Goal: Check status: Check status

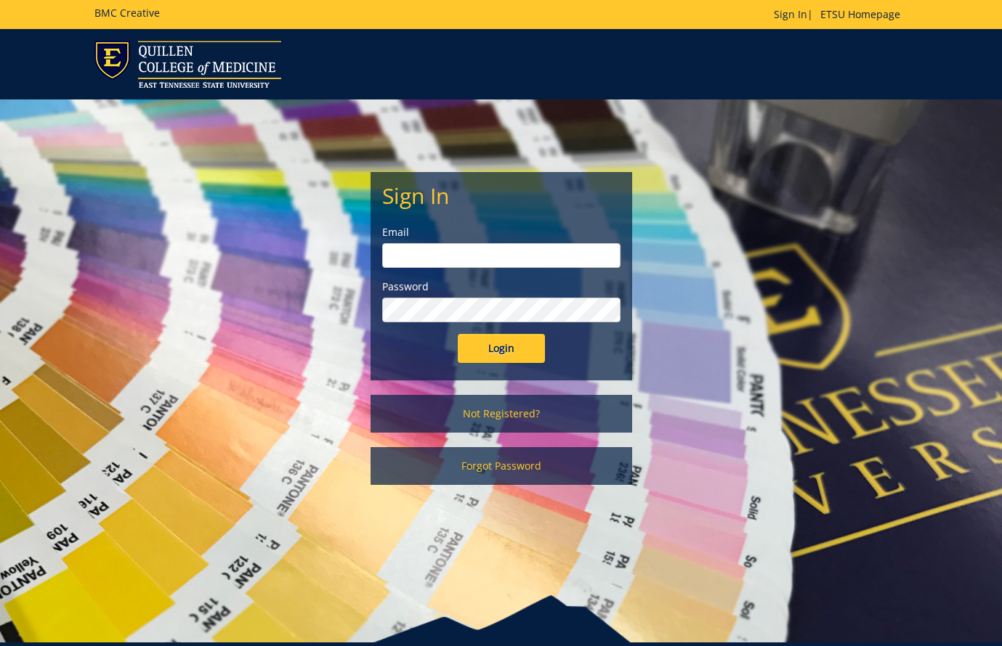
click at [523, 256] on input "email" at bounding box center [501, 255] width 238 height 25
type input "[EMAIL_ADDRESS][DOMAIN_NAME]"
click at [491, 350] on input "Login" at bounding box center [501, 348] width 87 height 29
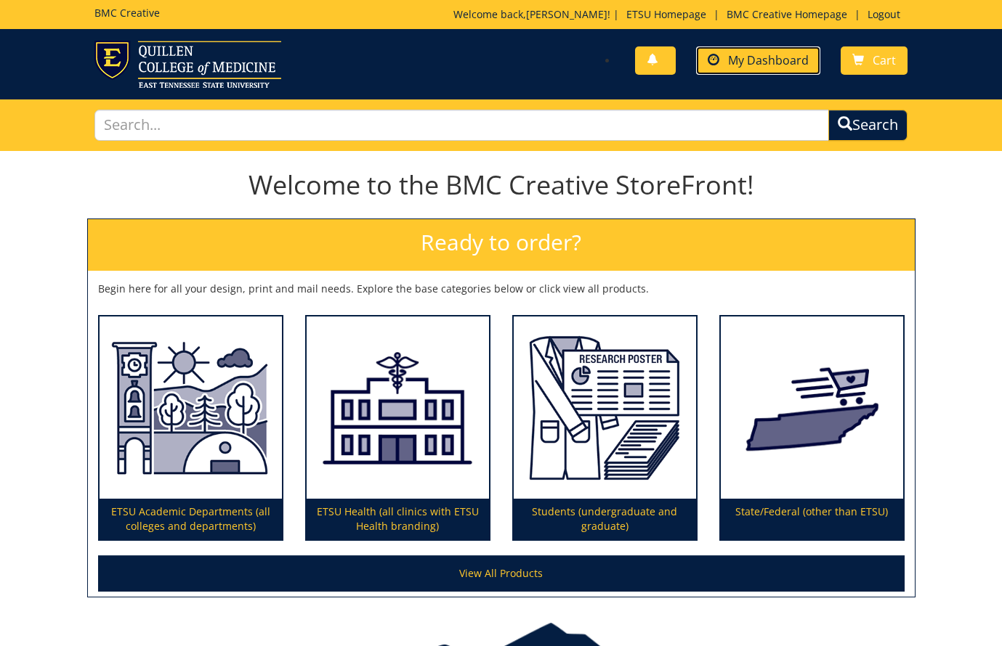
click at [751, 64] on span "My Dashboard" at bounding box center [768, 60] width 81 height 16
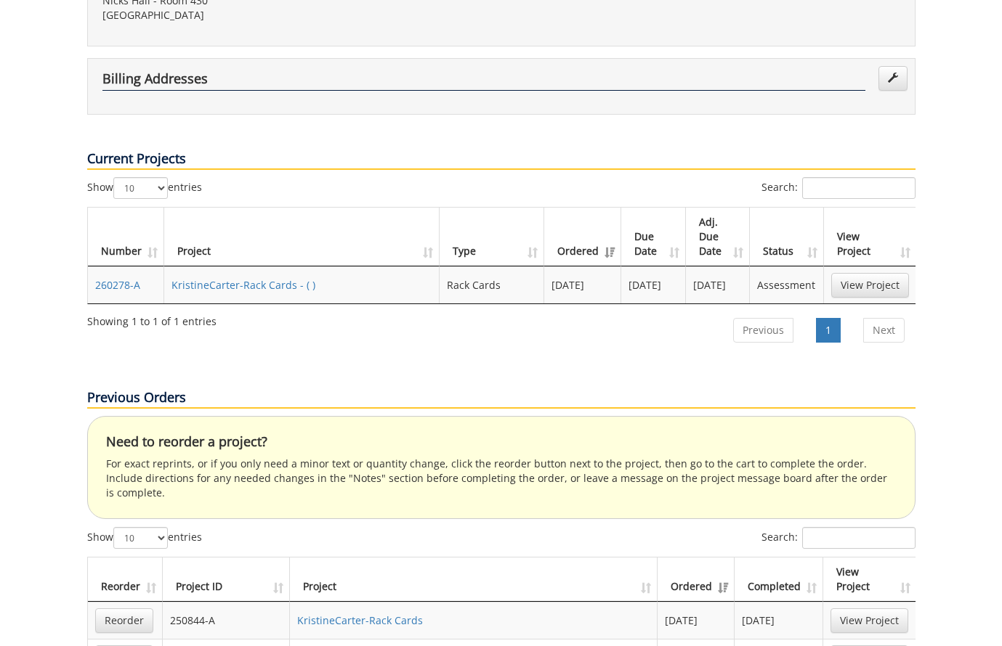
scroll to position [468, 0]
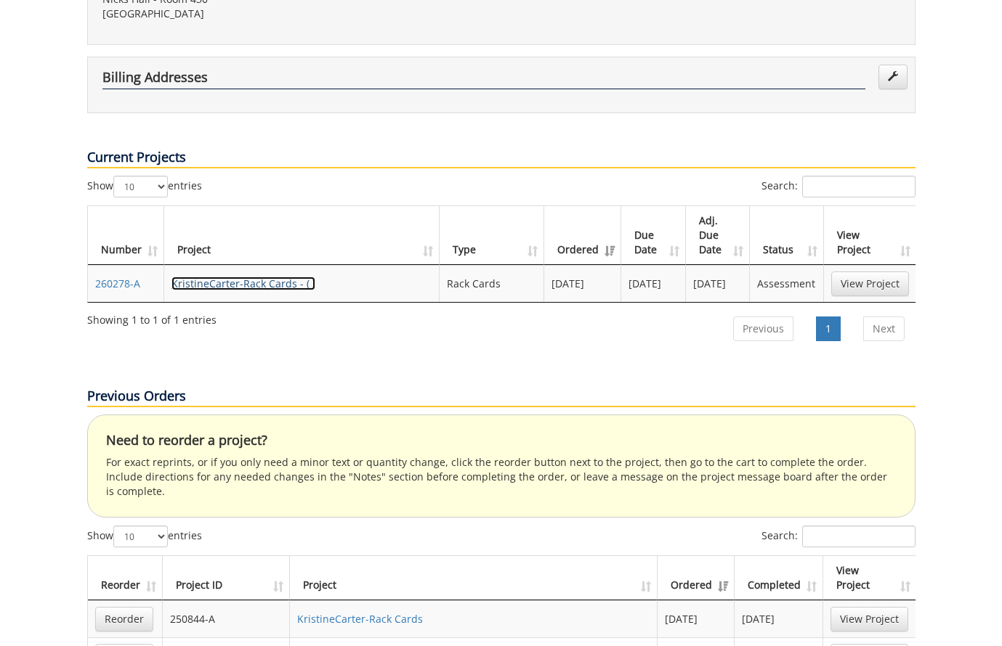
click at [267, 277] on link "KristineCarter-Rack Cards - ( )" at bounding box center [243, 284] width 144 height 14
